Goal: Find contact information: Find contact information

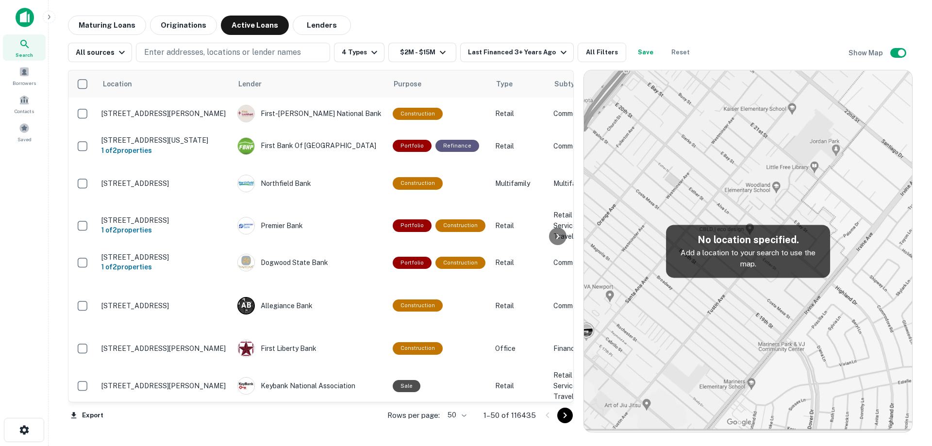
scroll to position [592, 0]
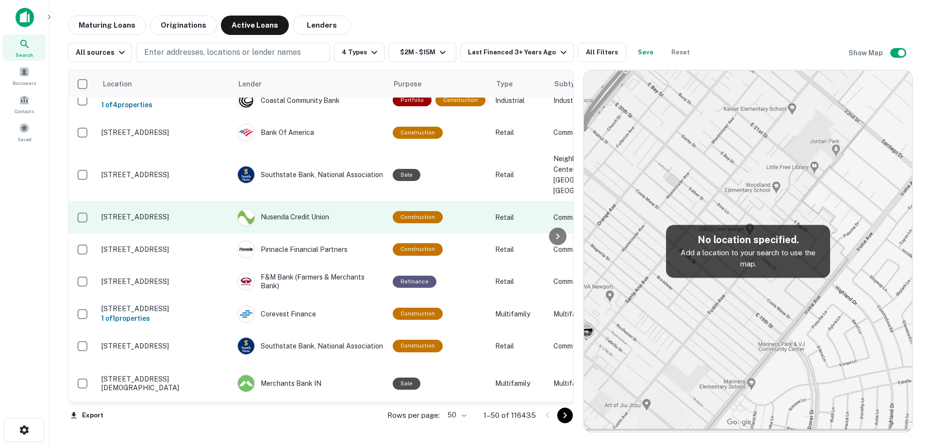
click at [182, 221] on p "[STREET_ADDRESS]" at bounding box center [164, 217] width 126 height 9
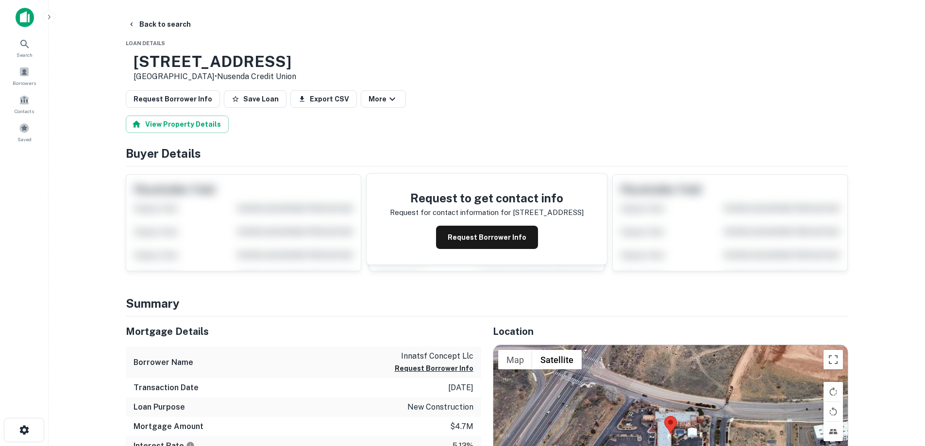
drag, startPoint x: 167, startPoint y: 60, endPoint x: 238, endPoint y: 75, distance: 73.0
click at [238, 75] on div "[STREET_ADDRESS] • Nusenda Credit Union" at bounding box center [214, 67] width 163 height 30
copy div "[STREET_ADDRESS]"
click at [468, 223] on div "Request to get contact info Request for contact information for [STREET_ADDRESS…" at bounding box center [486, 219] width 240 height 91
click at [476, 233] on button "Request Borrower Info" at bounding box center [487, 237] width 102 height 23
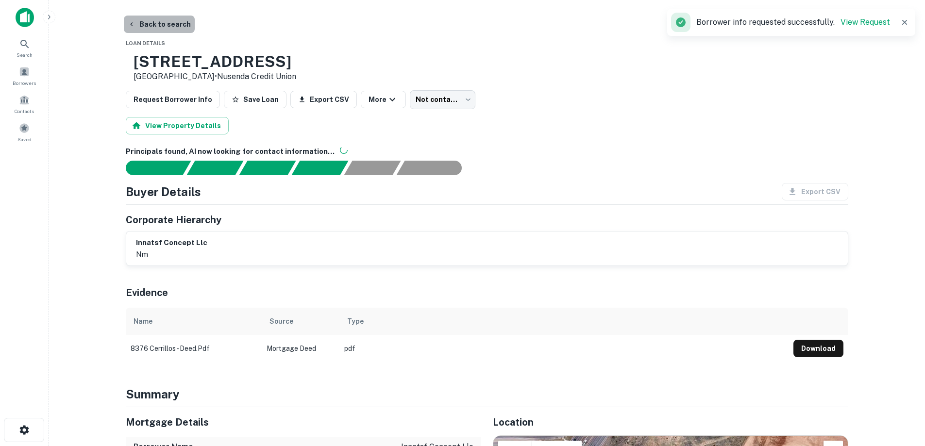
click at [176, 22] on button "Back to search" at bounding box center [159, 24] width 71 height 17
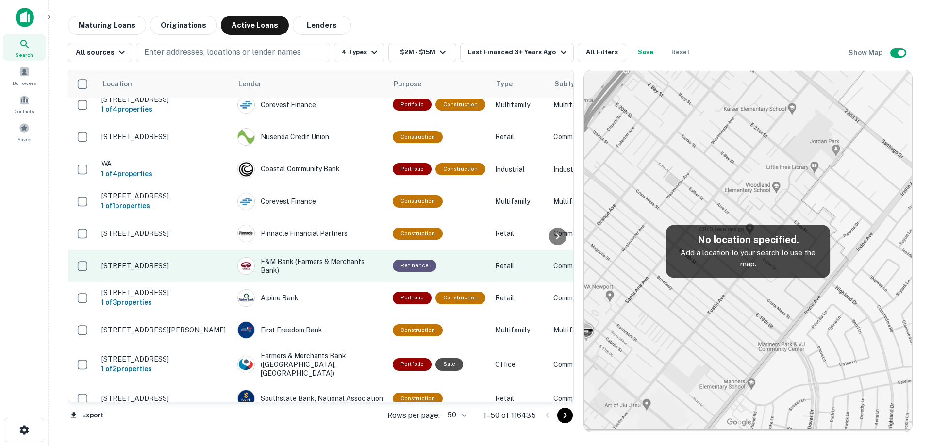
scroll to position [640, 0]
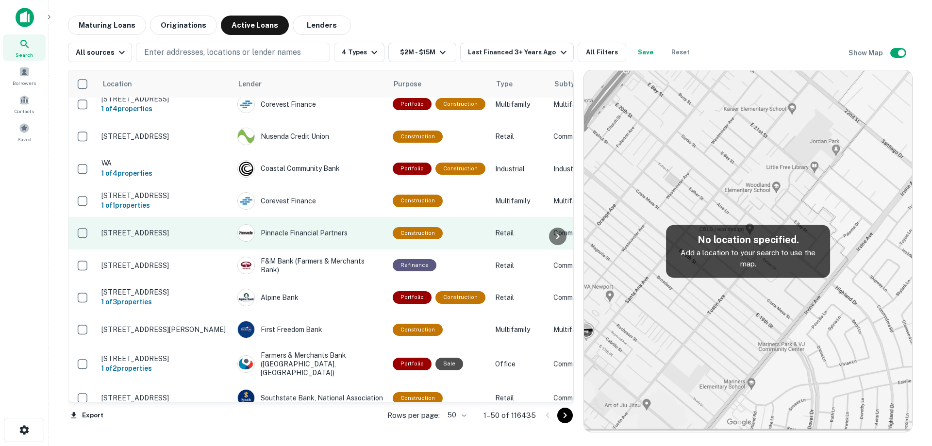
click at [203, 249] on td "[STREET_ADDRESS]" at bounding box center [165, 233] width 136 height 32
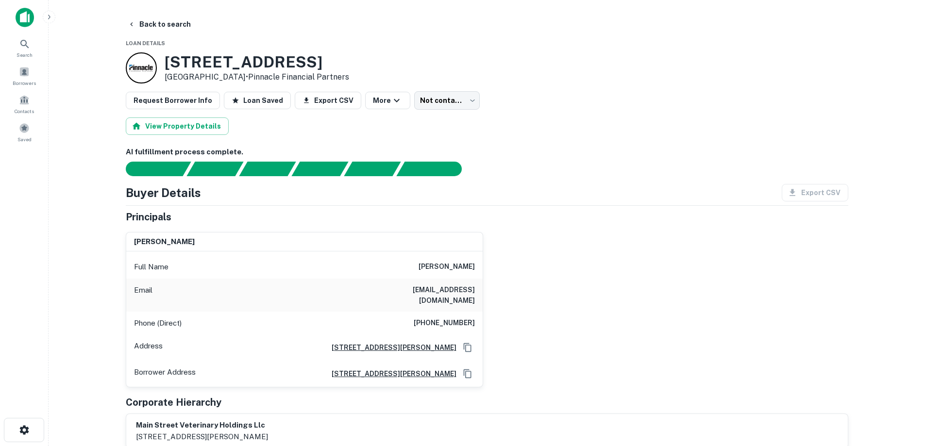
click at [460, 318] on h6 "[PHONE_NUMBER]" at bounding box center [444, 323] width 61 height 12
click at [459, 317] on h6 "[PHONE_NUMBER]" at bounding box center [444, 323] width 61 height 12
drag, startPoint x: 459, startPoint y: 315, endPoint x: 447, endPoint y: 303, distance: 17.2
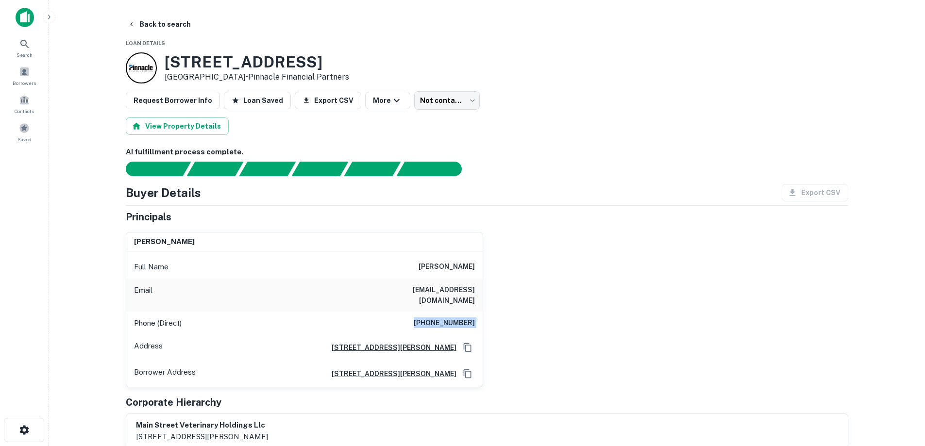
click at [447, 312] on div "Phone (Direct) [PHONE_NUMBER]" at bounding box center [304, 323] width 356 height 23
click at [157, 23] on button "Back to search" at bounding box center [159, 24] width 71 height 17
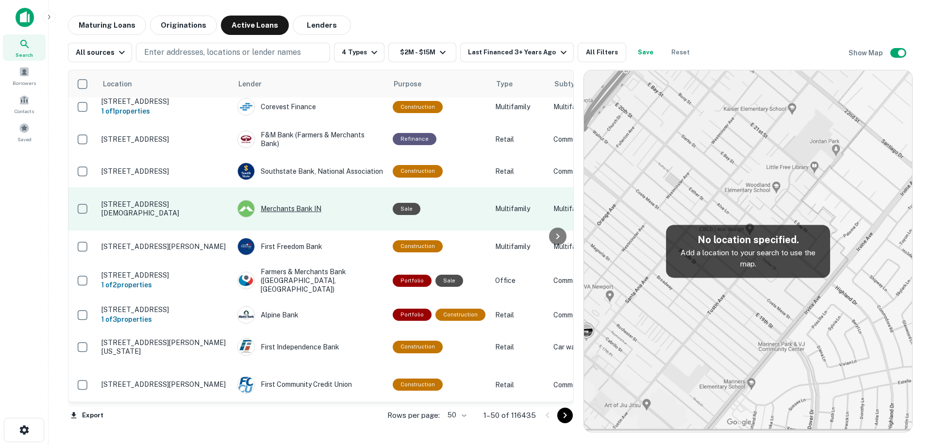
scroll to position [786, 0]
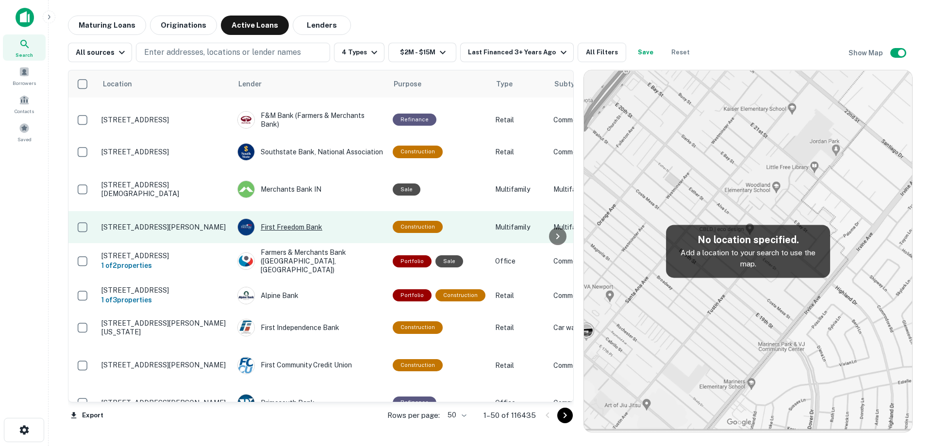
click at [355, 236] on div "First Freedom Bank" at bounding box center [310, 226] width 146 height 17
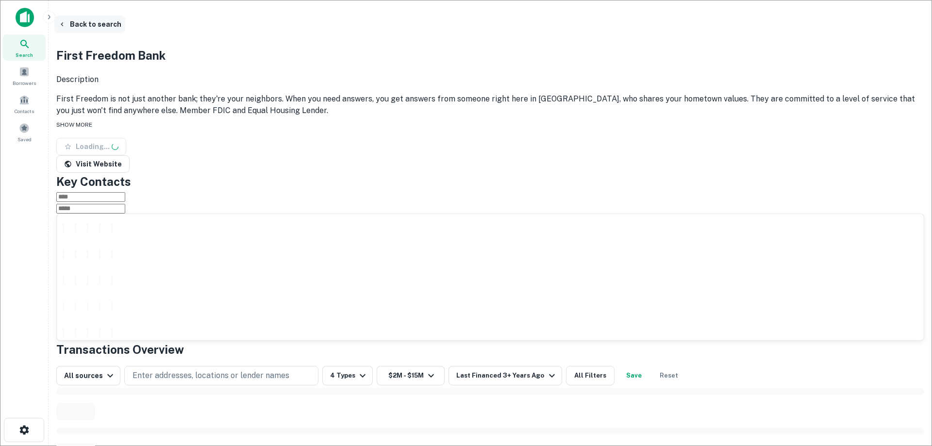
click at [125, 22] on button "Back to search" at bounding box center [89, 24] width 71 height 17
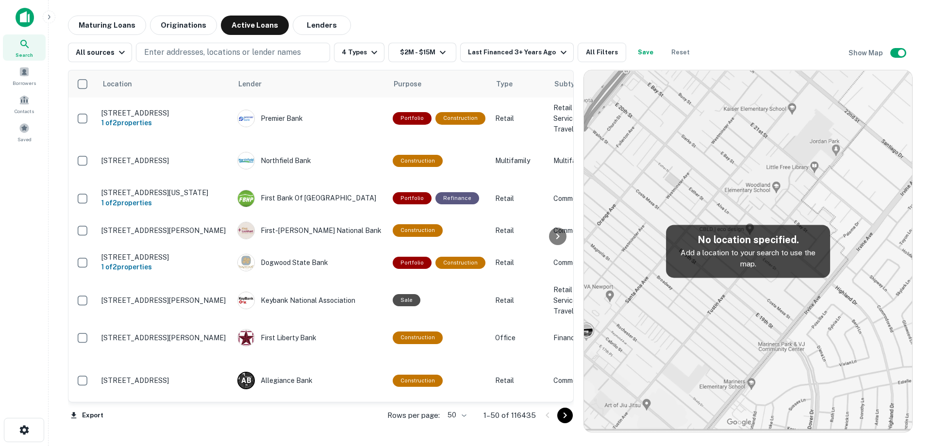
scroll to position [786, 0]
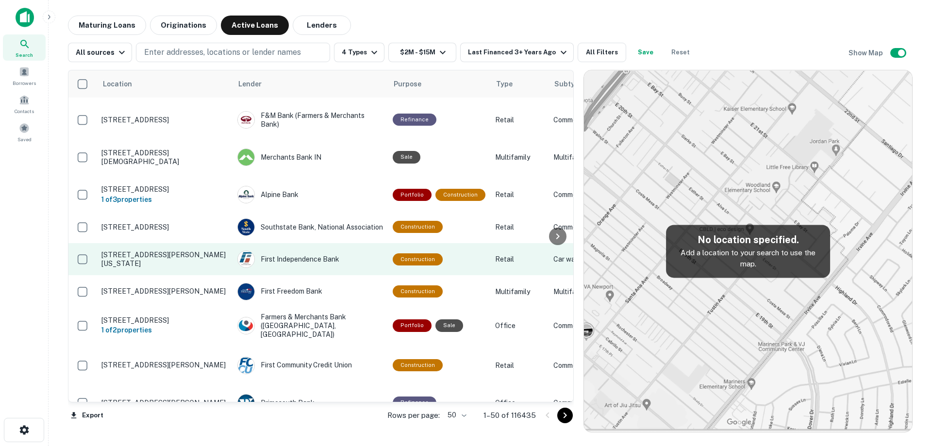
click at [203, 275] on td "[STREET_ADDRESS][PERSON_NAME][US_STATE]" at bounding box center [165, 259] width 136 height 32
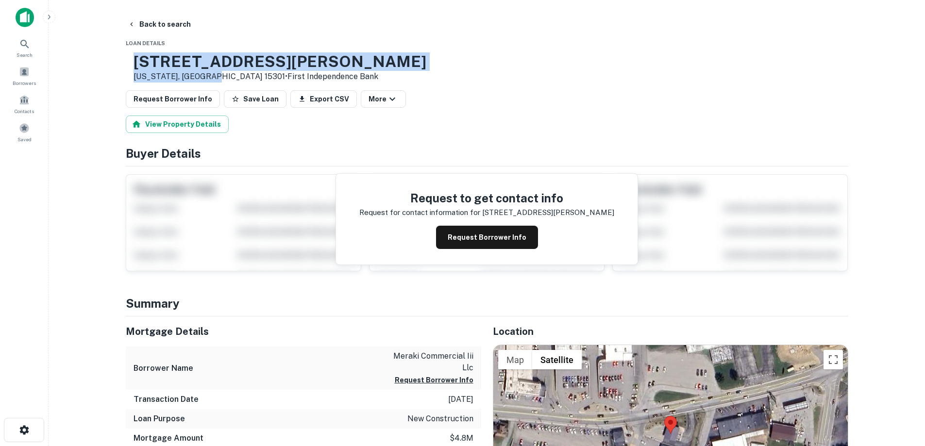
drag, startPoint x: 170, startPoint y: 57, endPoint x: 243, endPoint y: 74, distance: 74.3
click at [243, 74] on div "[STREET_ADDRESS][PERSON_NAME][US_STATE] • First Independence Bank" at bounding box center [279, 67] width 293 height 30
copy div "[STREET_ADDRESS][PERSON_NAME][US_STATE]"
click at [172, 29] on button "Back to search" at bounding box center [159, 24] width 71 height 17
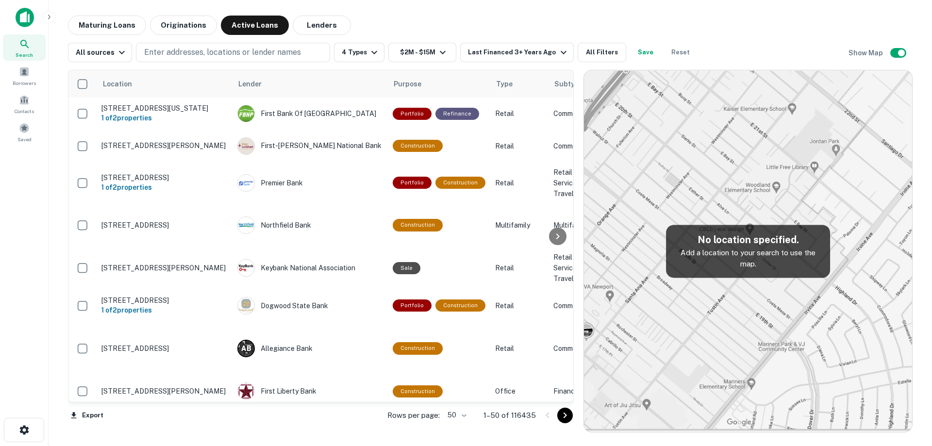
scroll to position [786, 0]
